Goal: Go to known website: Access a specific website the user already knows

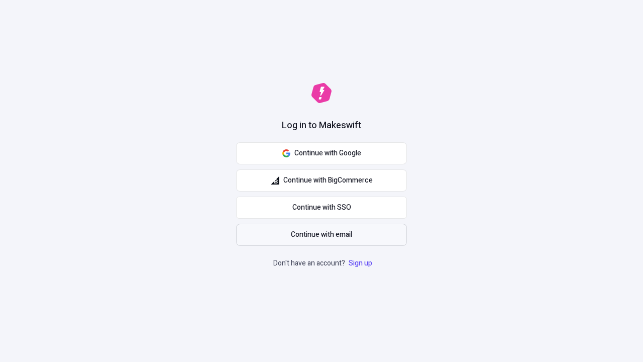
click at [321, 235] on span "Continue with email" at bounding box center [321, 234] width 61 height 11
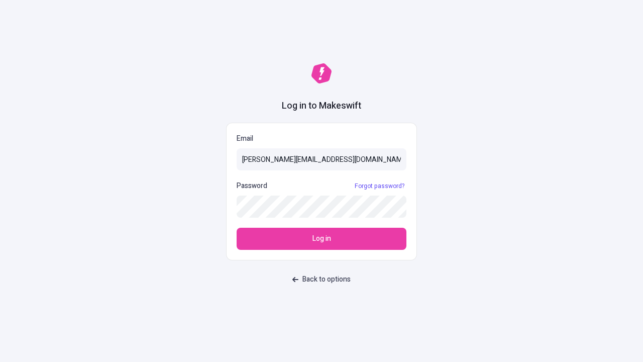
type input "sasha+test-ui@makeswift.com"
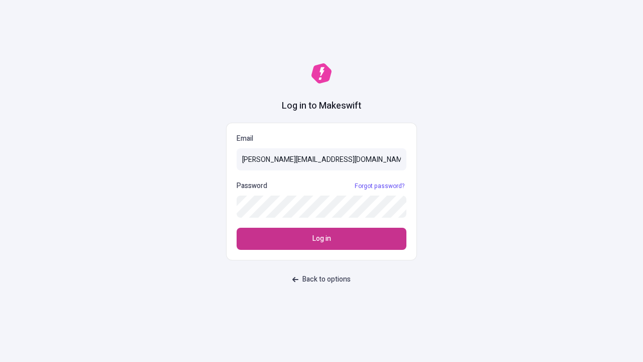
click at [321, 239] on span "Log in" at bounding box center [321, 238] width 19 height 11
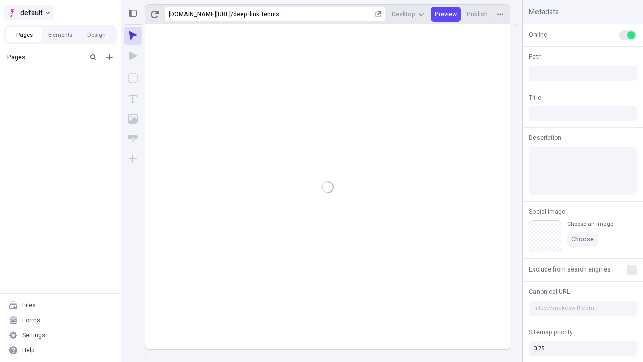
click at [28, 13] on span "default" at bounding box center [31, 13] width 23 height 12
type input "/deep-link-tenuis"
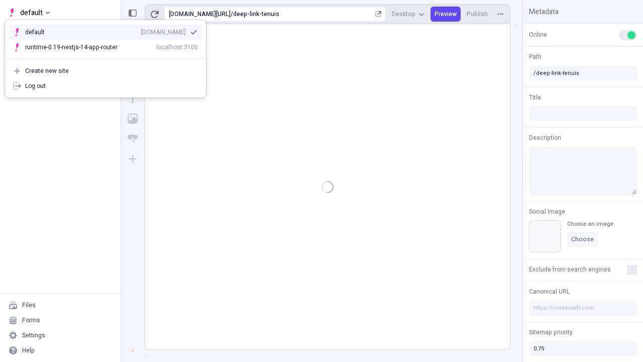
click at [141, 30] on div "qee9k4dy7d.staging.makeswift.site" at bounding box center [163, 32] width 45 height 8
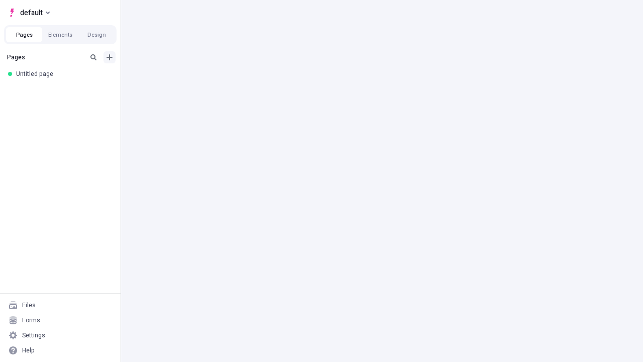
click at [109, 57] on icon "Add new" at bounding box center [109, 57] width 6 height 6
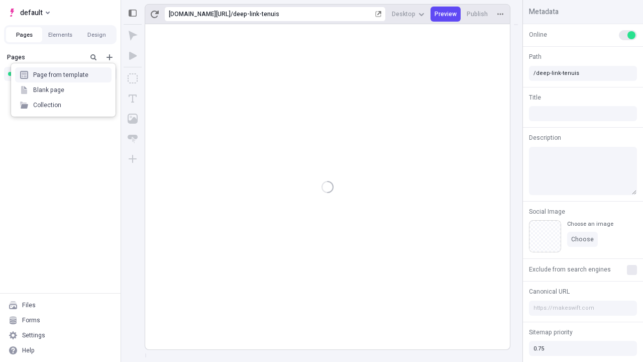
click at [63, 90] on div "Blank page" at bounding box center [63, 89] width 96 height 15
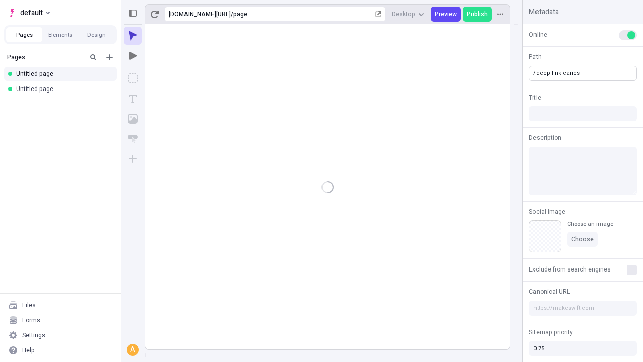
type input "/deep-link-caries"
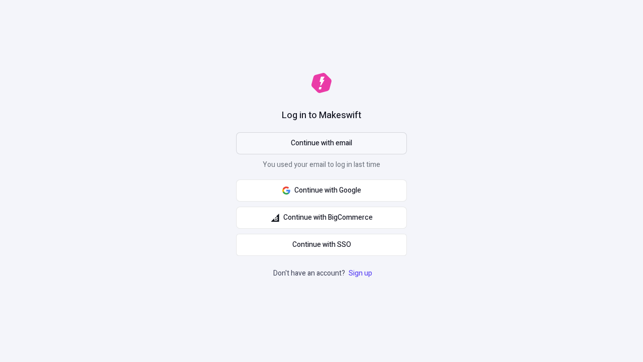
click at [321, 143] on span "Continue with email" at bounding box center [321, 143] width 61 height 11
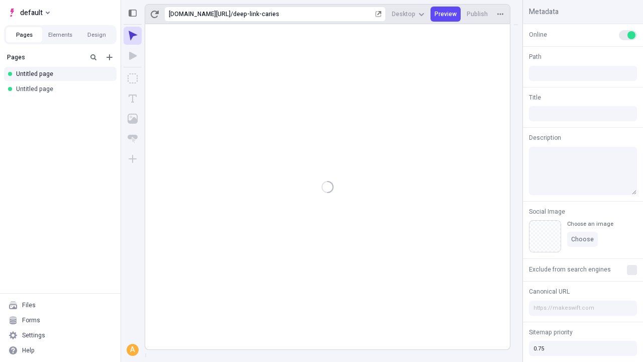
type input "/deep-link-caries"
